Goal: Information Seeking & Learning: Learn about a topic

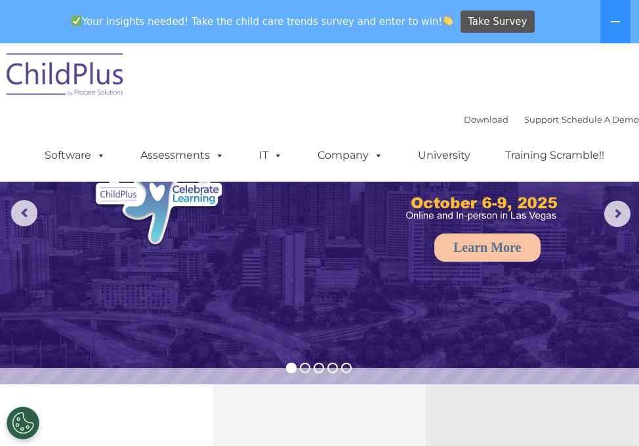
scroll to position [154, 0]
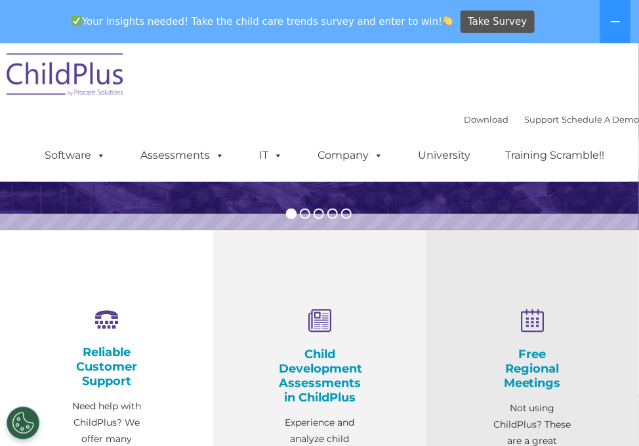
select select "MEDIUM"
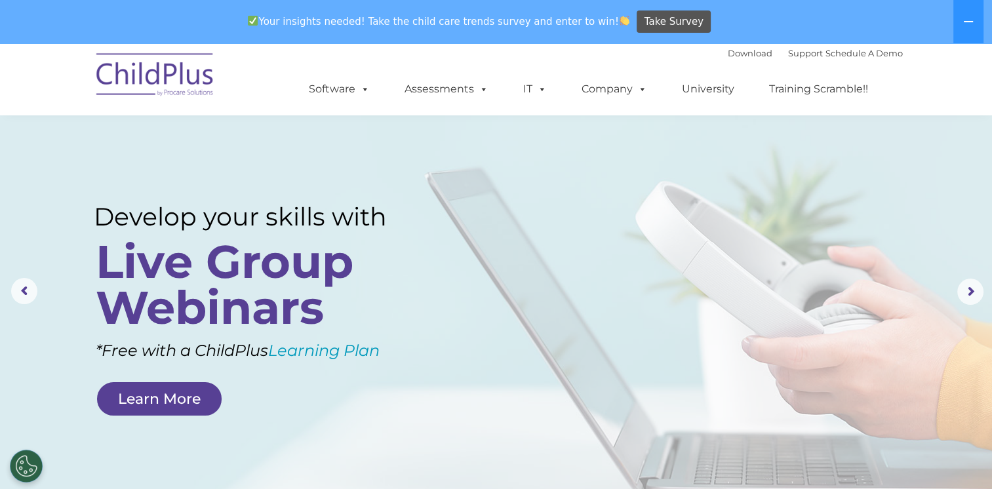
scroll to position [0, 0]
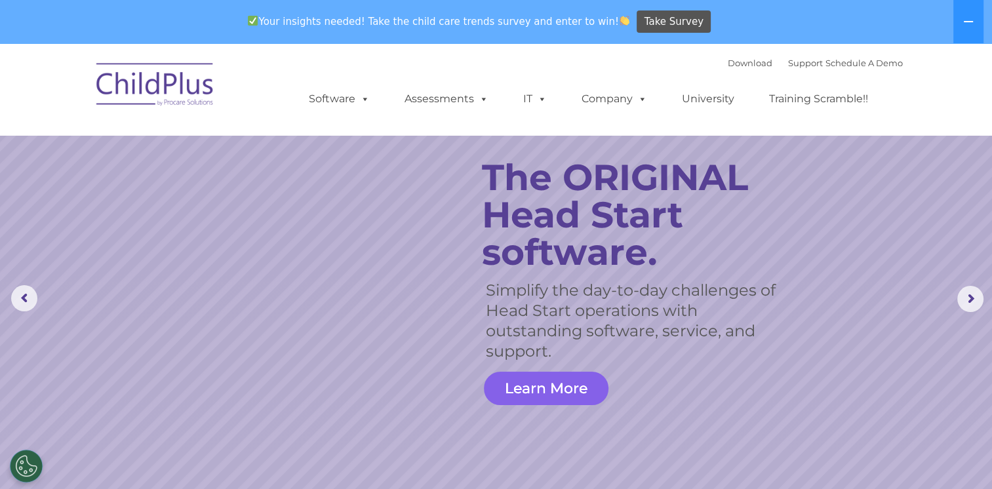
click at [534, 377] on link "Learn More" at bounding box center [546, 388] width 125 height 33
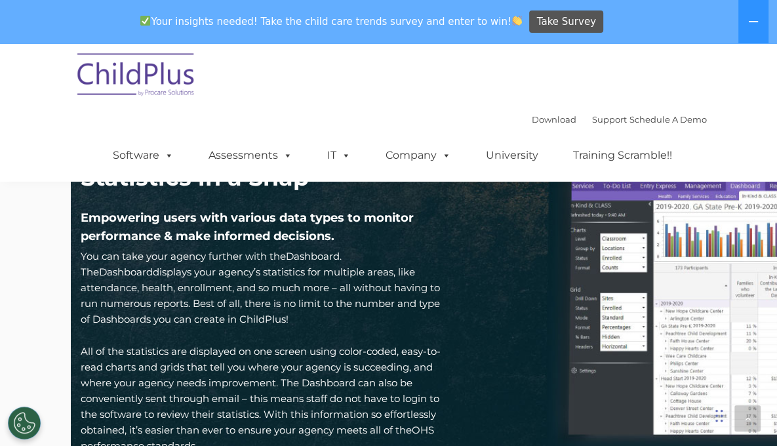
scroll to position [1825, 0]
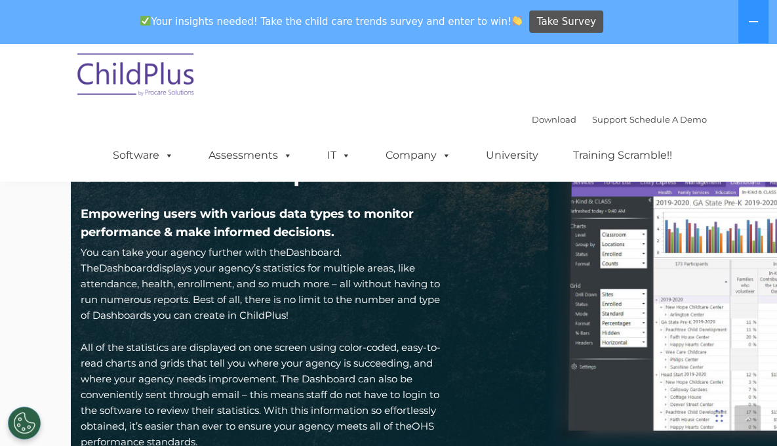
click at [335, 178] on h2 "Analyze Your Agency’s Statistics in a Snap" at bounding box center [265, 158] width 369 height 59
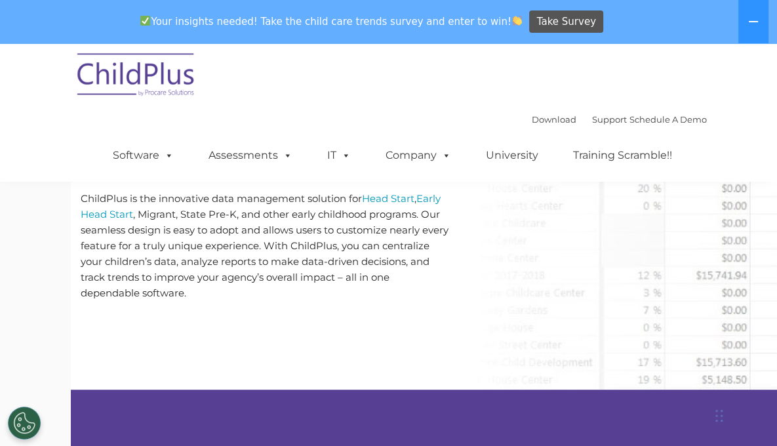
scroll to position [0, 0]
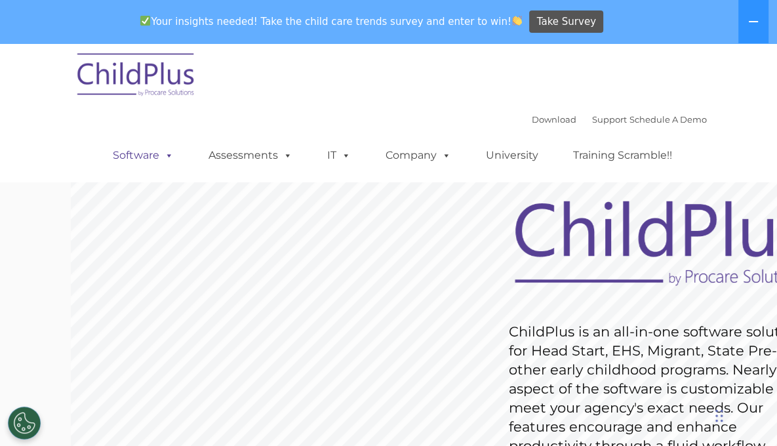
click at [174, 149] on span at bounding box center [166, 155] width 14 height 12
click at [552, 142] on link "University" at bounding box center [512, 155] width 79 height 26
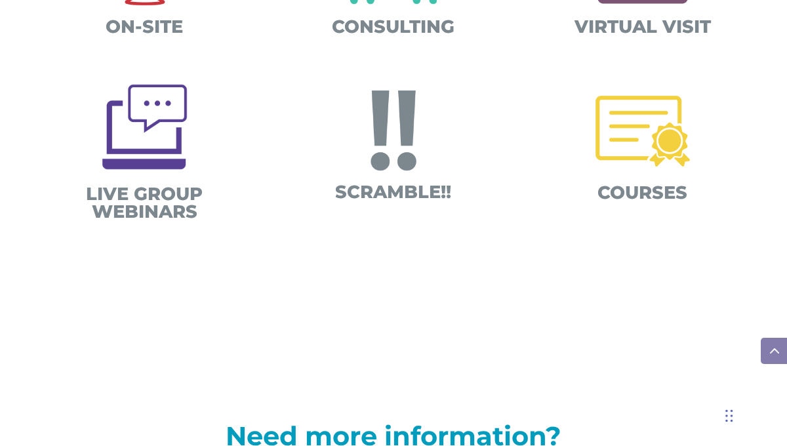
scroll to position [580, 0]
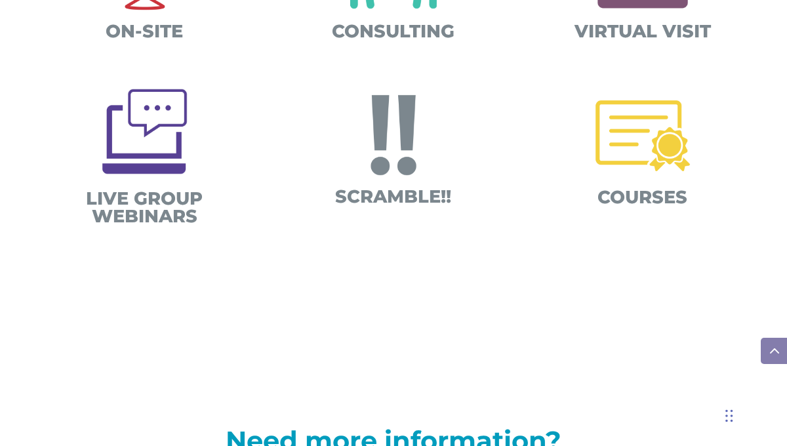
click at [635, 131] on img at bounding box center [642, 135] width 115 height 115
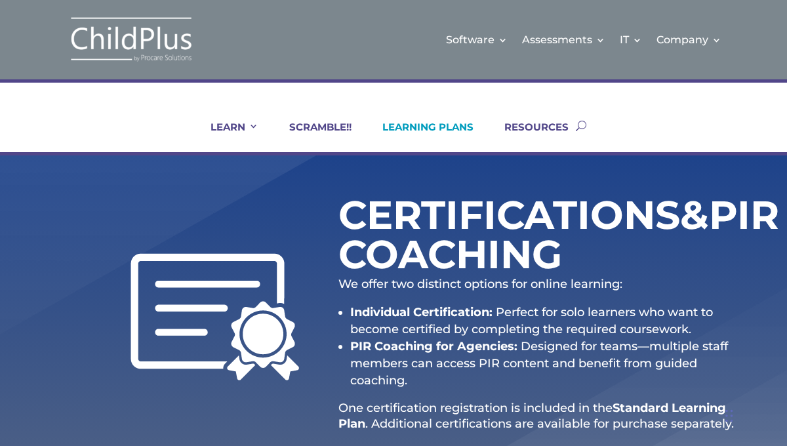
click at [439, 131] on link "LEARNING PLANS" at bounding box center [420, 136] width 108 height 31
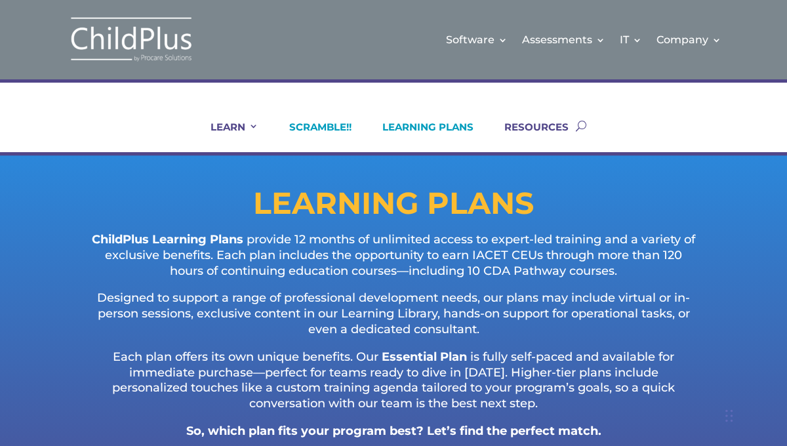
click at [299, 125] on link "SCRAMBLE!!" at bounding box center [312, 136] width 79 height 31
click at [233, 120] on ul "LEARN IN-PERSON Consulting On-site Events Summit Scramble!! ONLINE Courses Cert…" at bounding box center [381, 125] width 389 height 53
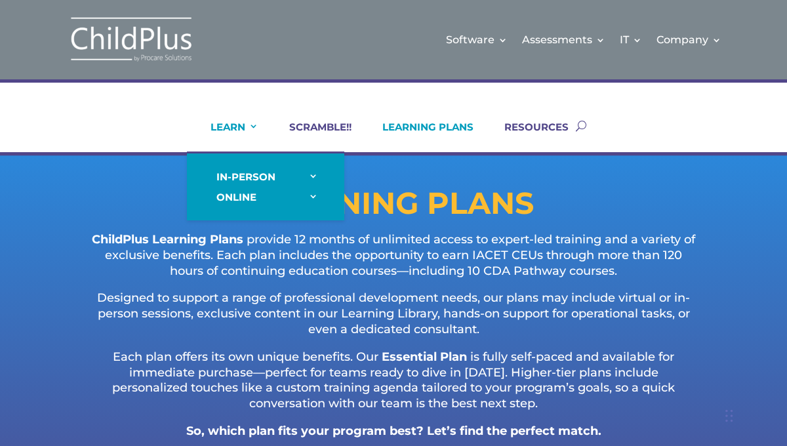
click at [241, 131] on link "LEARN" at bounding box center [226, 136] width 64 height 31
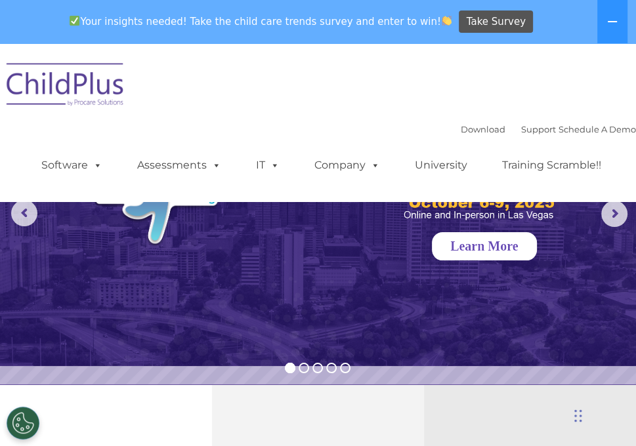
select select "MEDIUM"
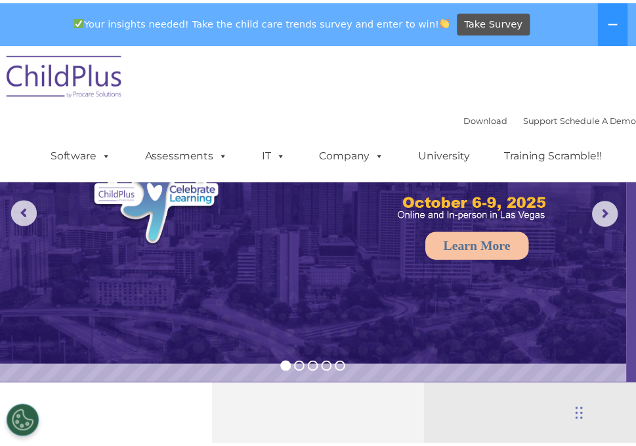
scroll to position [249, 0]
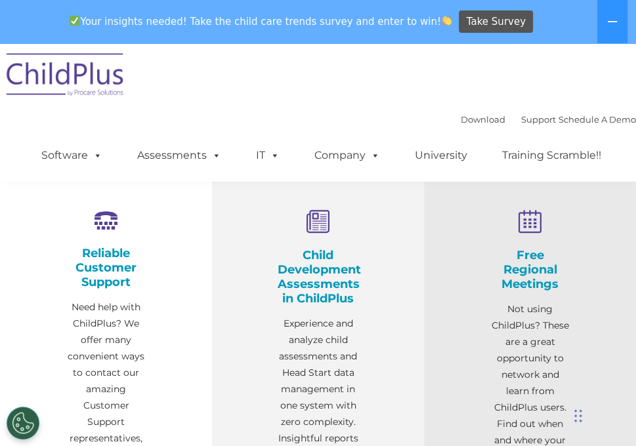
select select "MEDIUM"
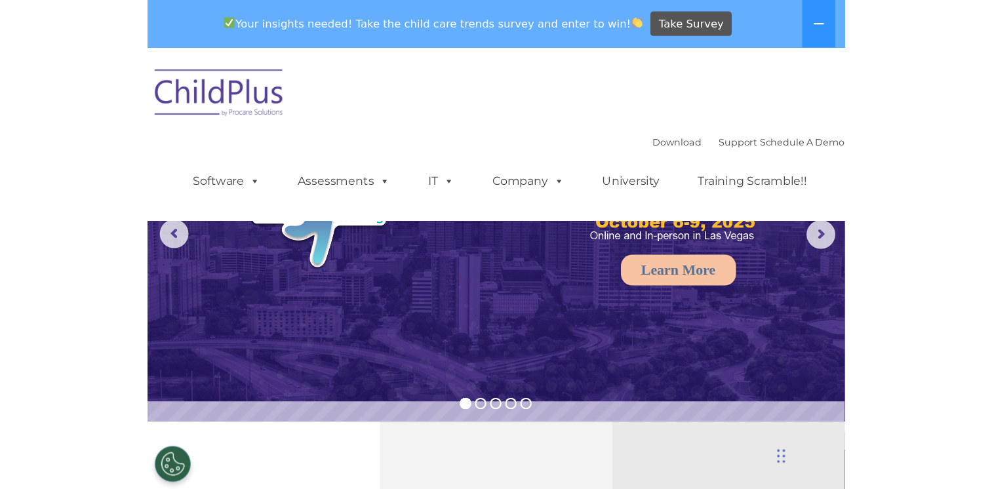
scroll to position [0, 0]
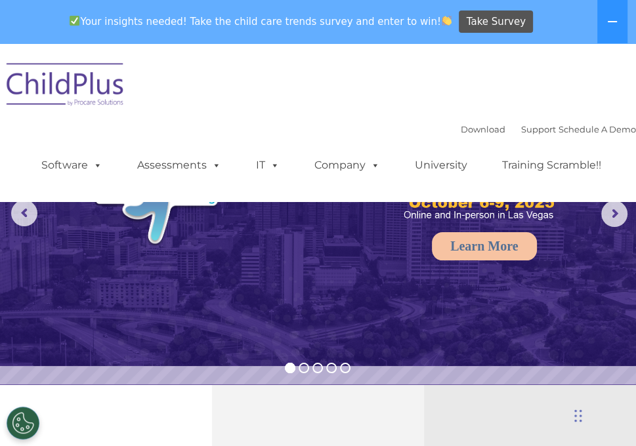
click at [627, 220] on rs-arrow at bounding box center [614, 214] width 26 height 26
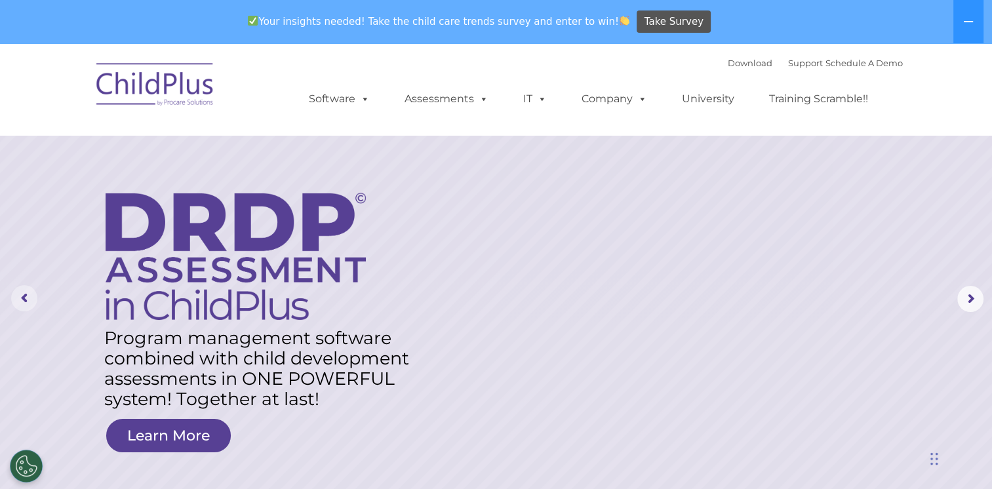
click at [16, 296] on rs-arrow at bounding box center [24, 298] width 26 height 26
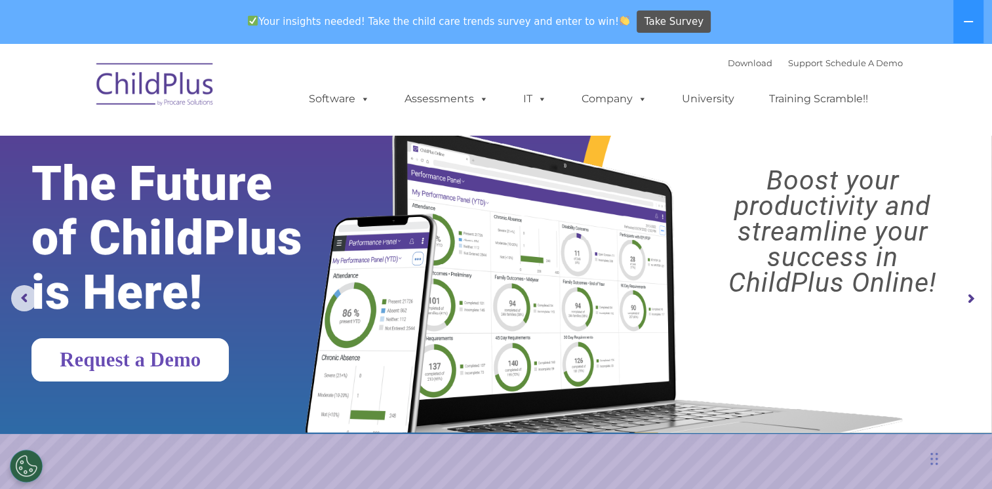
click at [173, 380] on link "Request a Demo" at bounding box center [129, 359] width 197 height 43
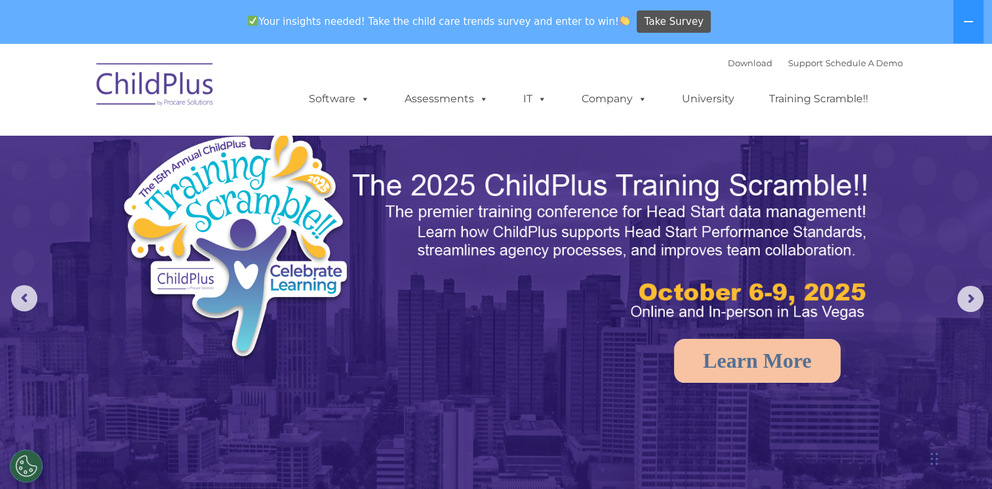
select select "MEDIUM"
